Goal: Information Seeking & Learning: Learn about a topic

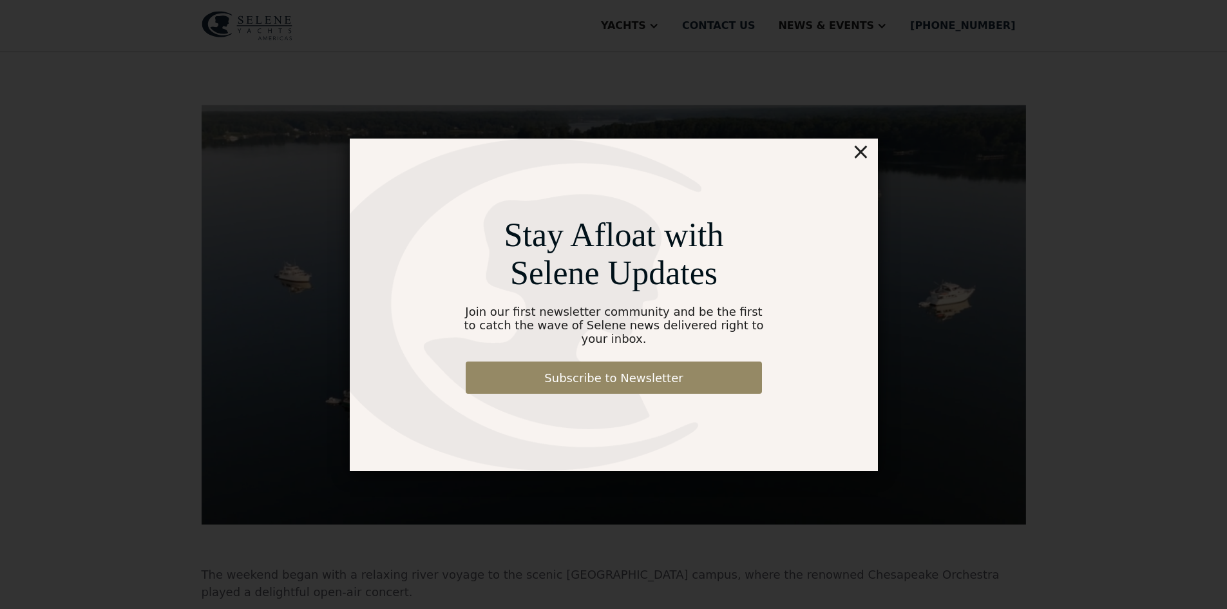
click at [863, 160] on div "×" at bounding box center [860, 152] width 19 height 26
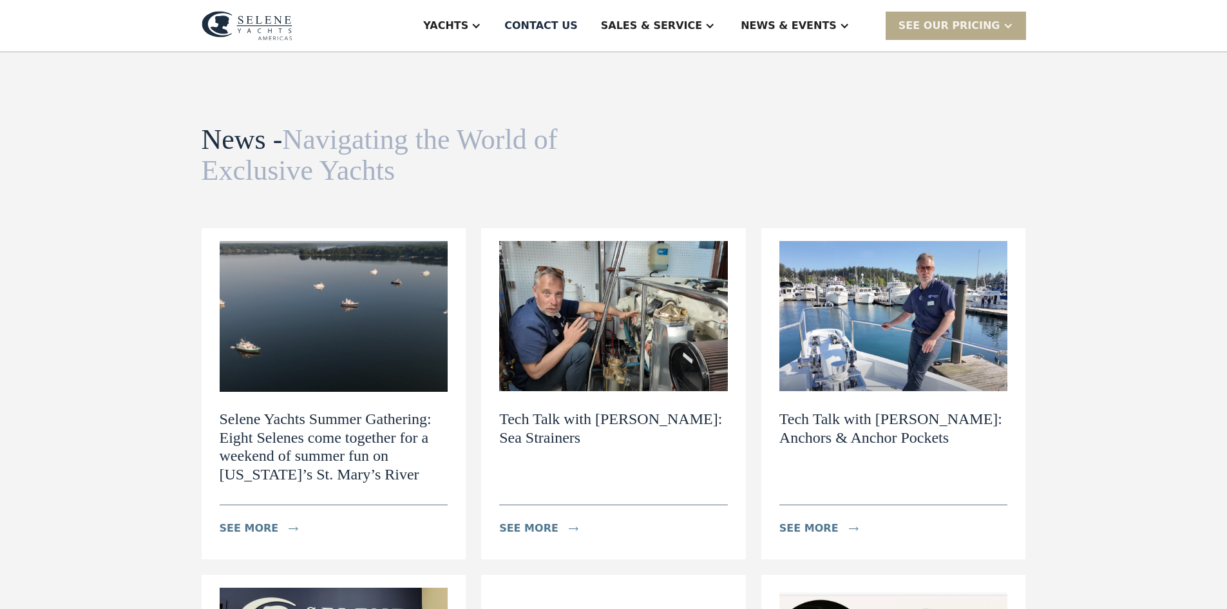
click at [868, 419] on h2 "Tech Talk with [PERSON_NAME]: Anchors & Anchor Pockets" at bounding box center [894, 428] width 229 height 37
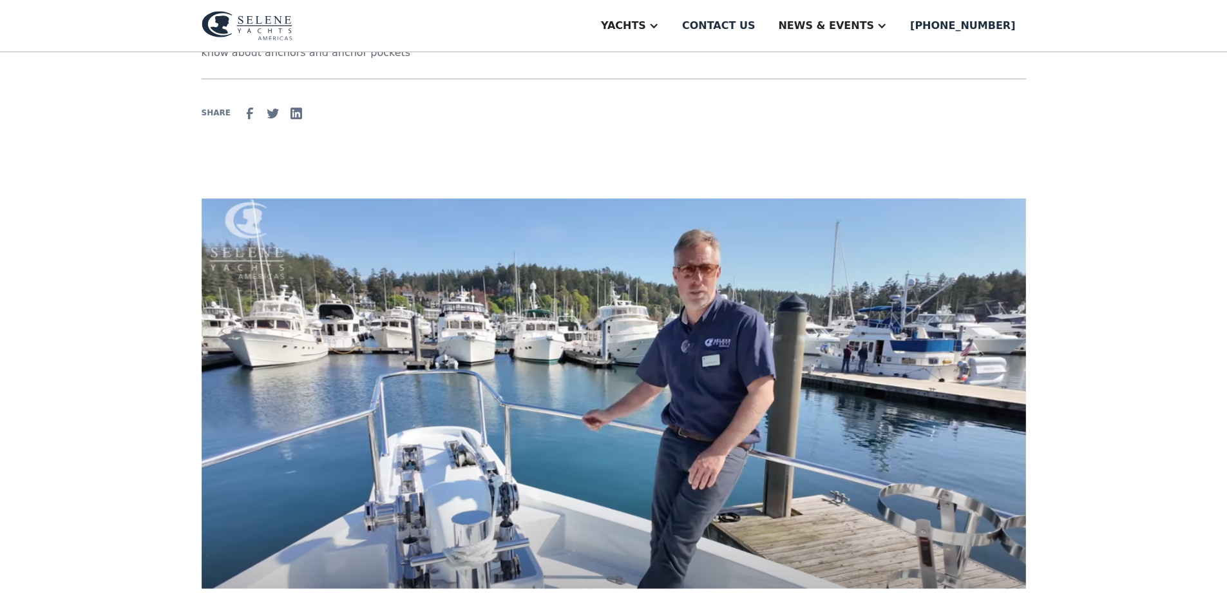
scroll to position [258, 0]
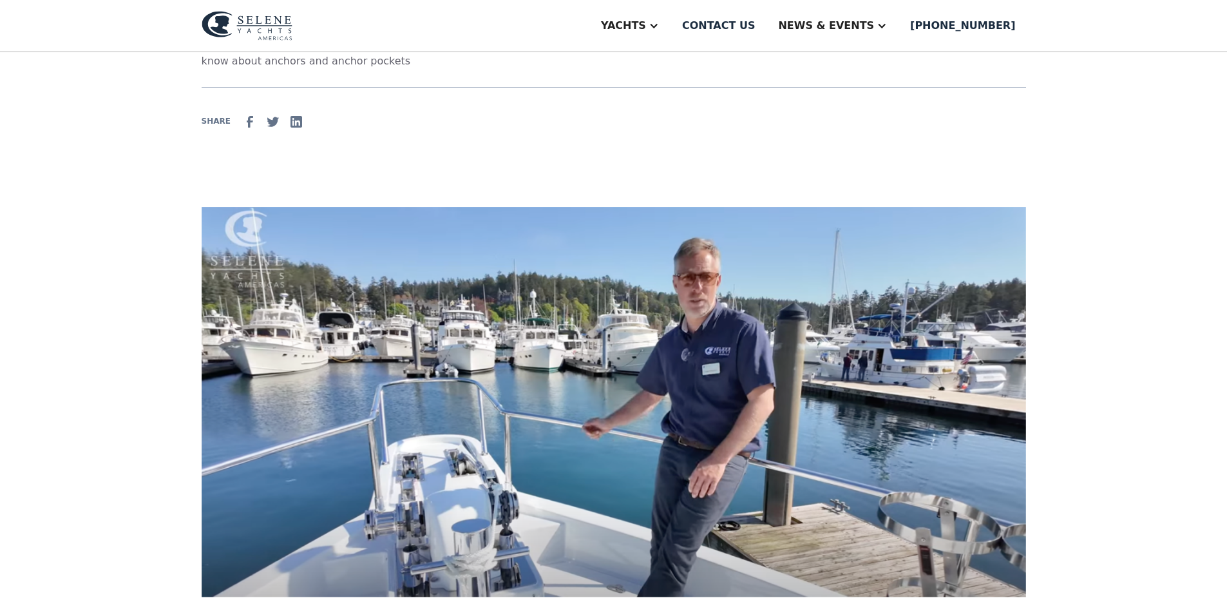
click at [750, 398] on img at bounding box center [614, 403] width 825 height 393
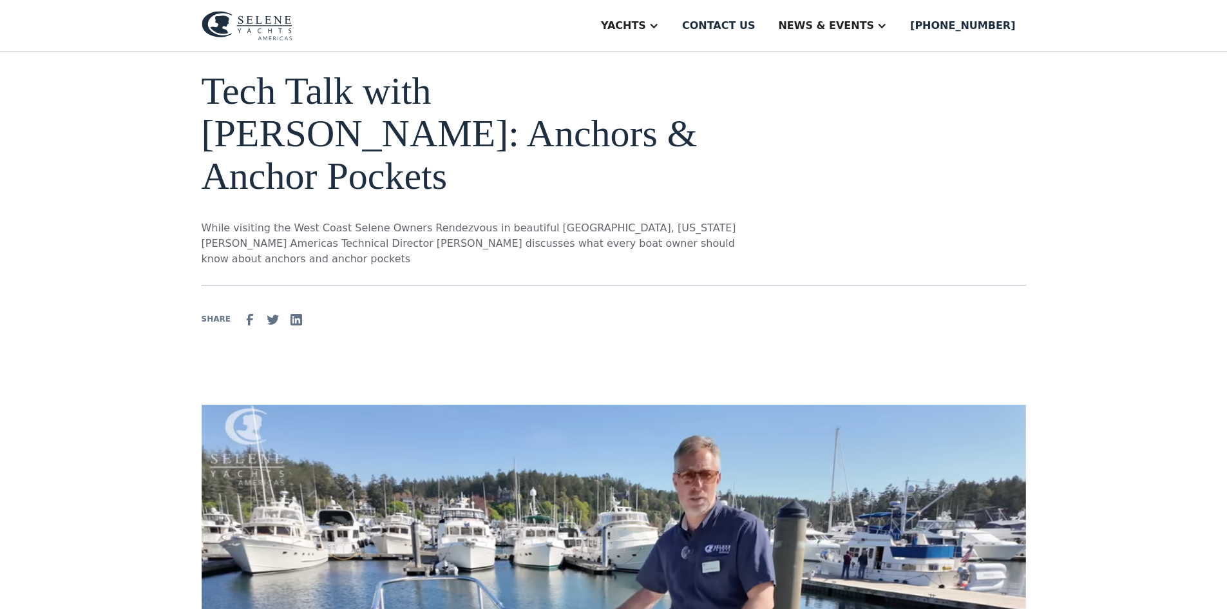
scroll to position [0, 0]
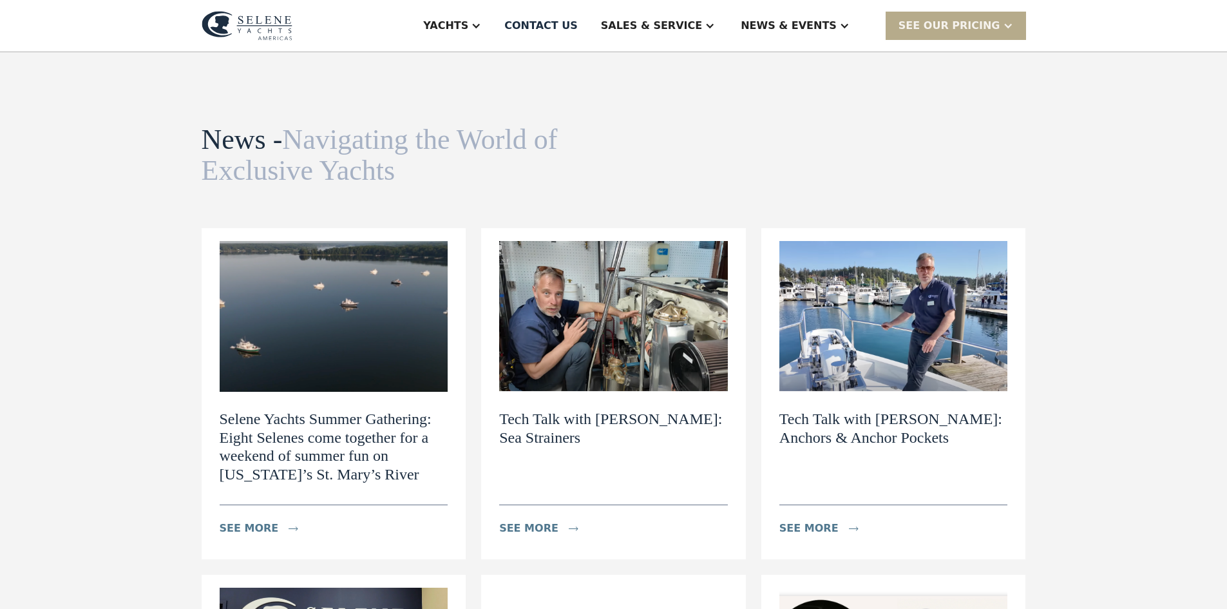
click at [616, 417] on h2 "Tech Talk with [PERSON_NAME]: Sea Strainers" at bounding box center [613, 428] width 229 height 37
click at [836, 416] on h2 "Tech Talk with [PERSON_NAME]: Anchors & Anchor Pockets" at bounding box center [894, 428] width 229 height 37
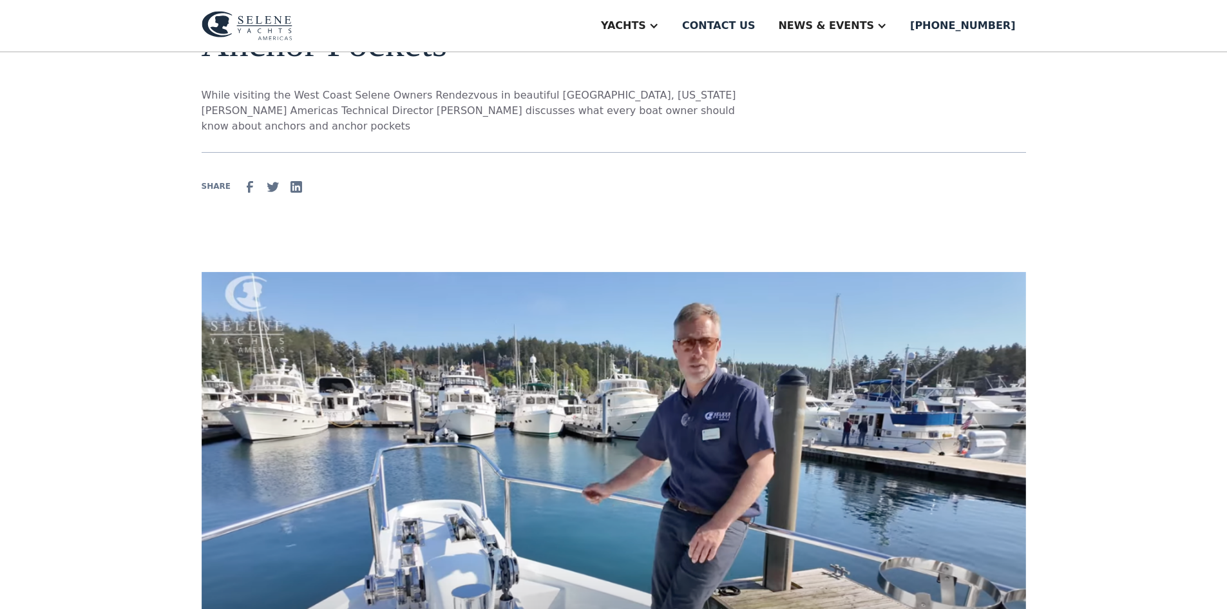
scroll to position [193, 0]
click at [806, 194] on div "Tech Talk with [PERSON_NAME]: Anchors & Anchor Pockets While visiting the West …" at bounding box center [614, 299] width 825 height 727
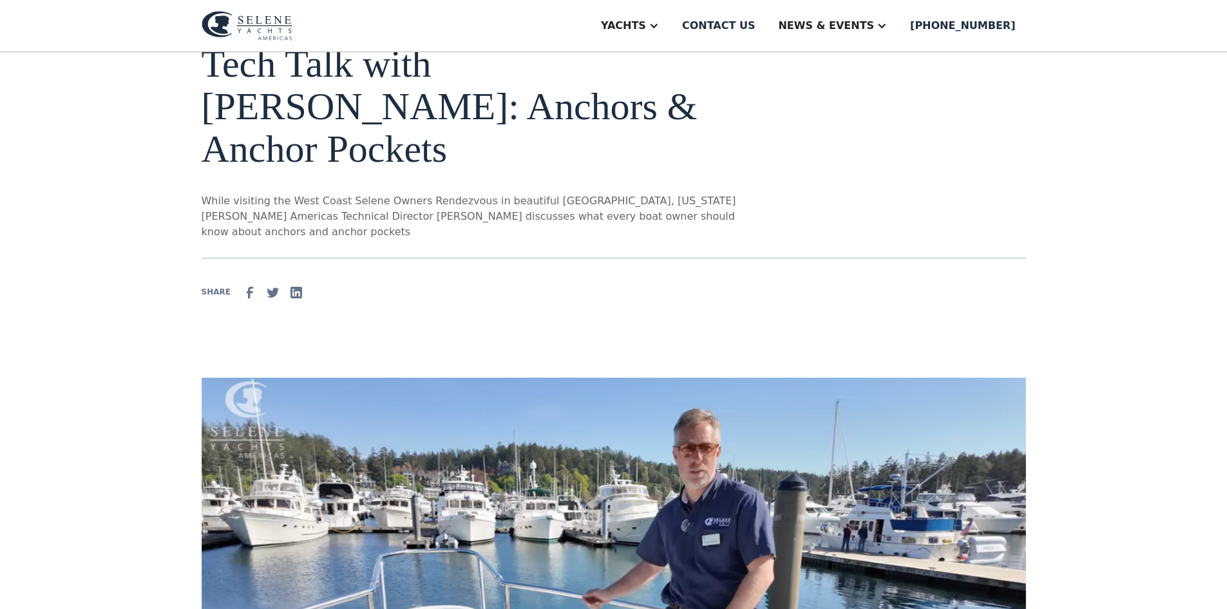
scroll to position [0, 0]
